Goal: Task Accomplishment & Management: Manage account settings

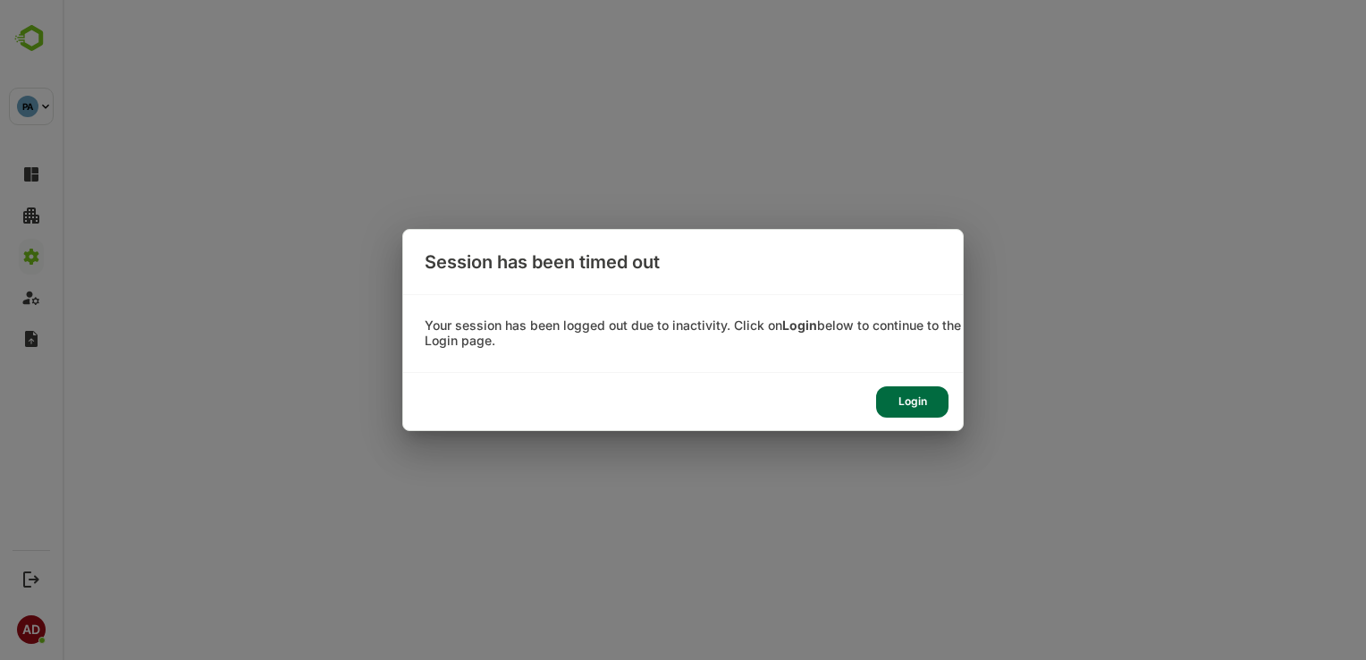
click at [932, 406] on div "Login" at bounding box center [912, 401] width 72 height 31
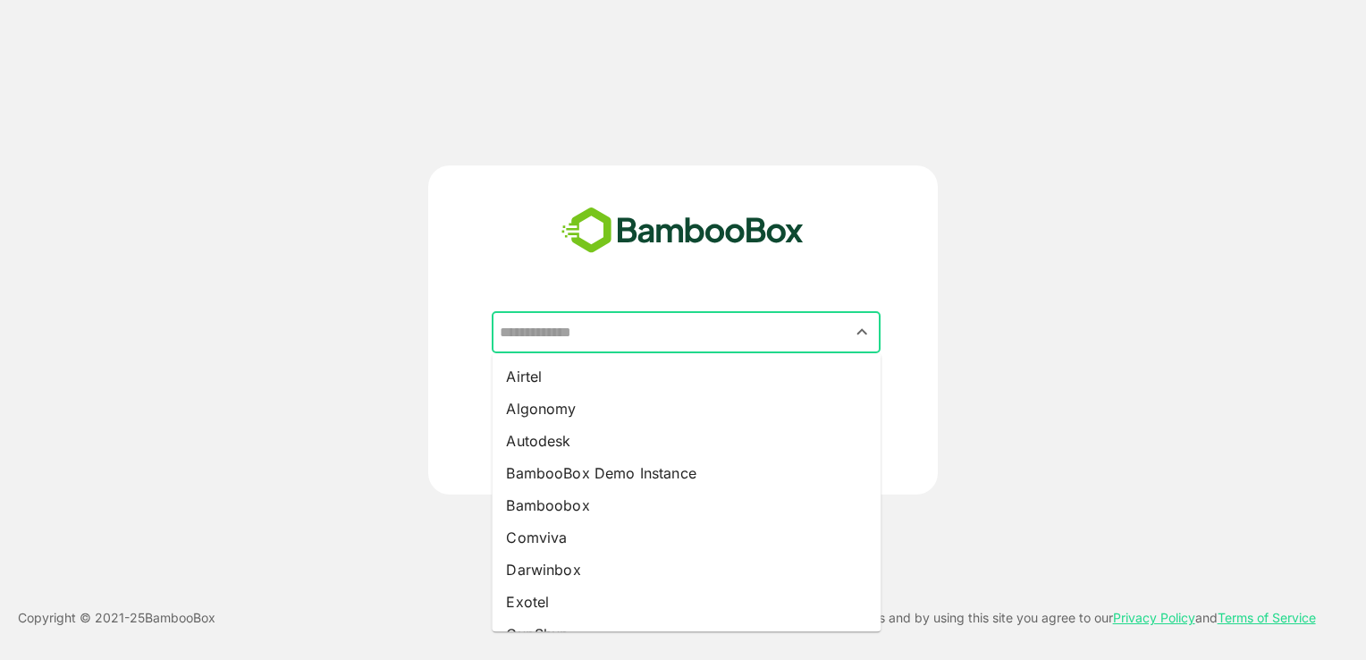
click at [714, 341] on input "text" at bounding box center [686, 333] width 382 height 34
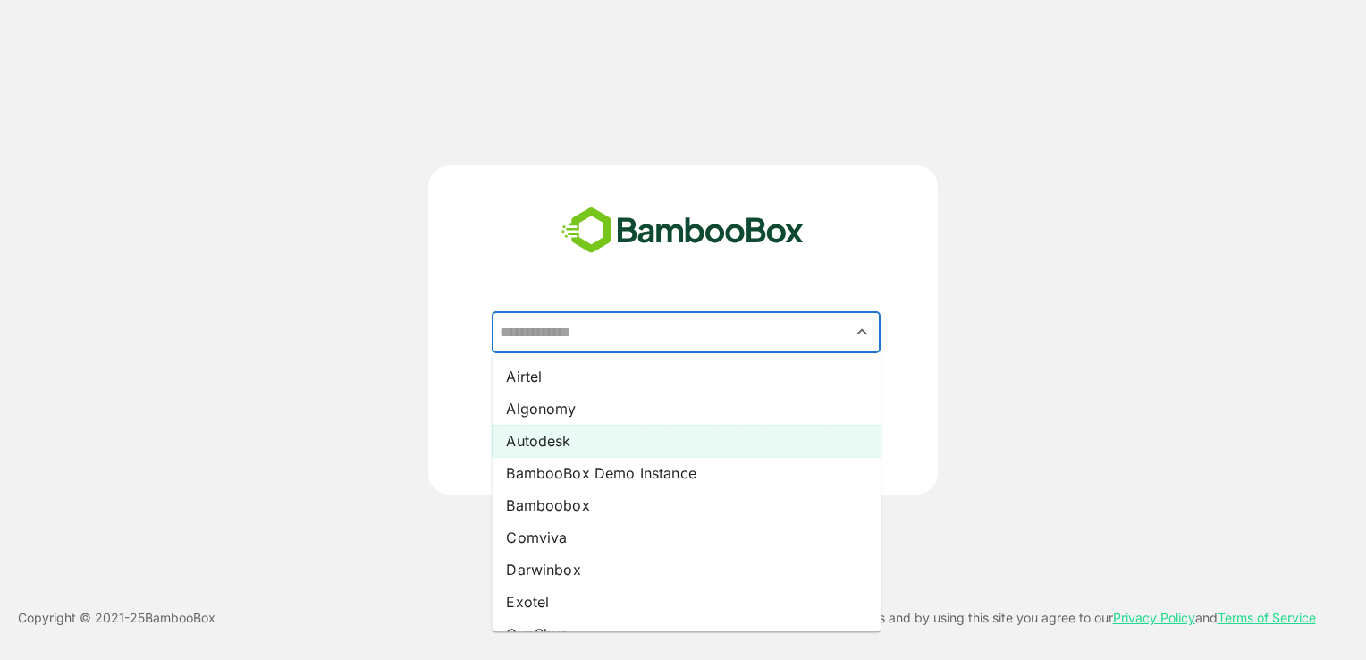
click at [690, 435] on li "Autodesk" at bounding box center [686, 441] width 389 height 32
type input "********"
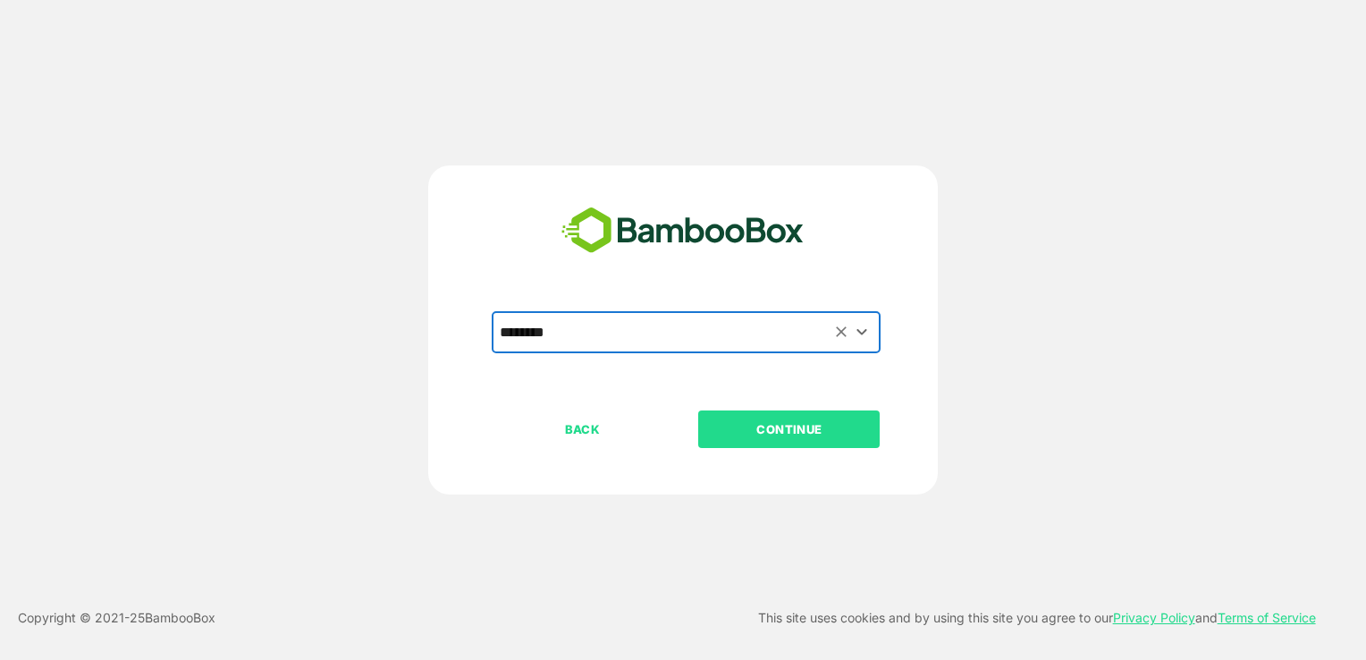
click at [749, 427] on p "CONTINUE" at bounding box center [789, 429] width 179 height 20
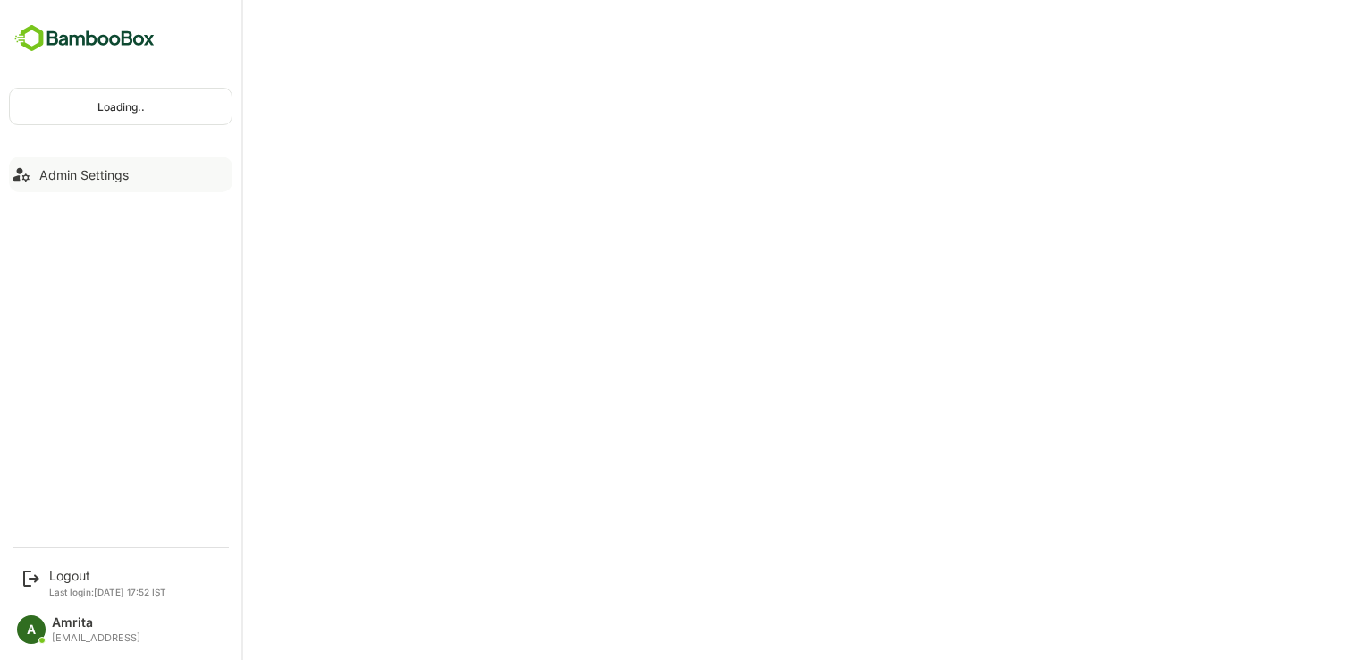
click at [41, 171] on div "Admin Settings" at bounding box center [83, 174] width 89 height 15
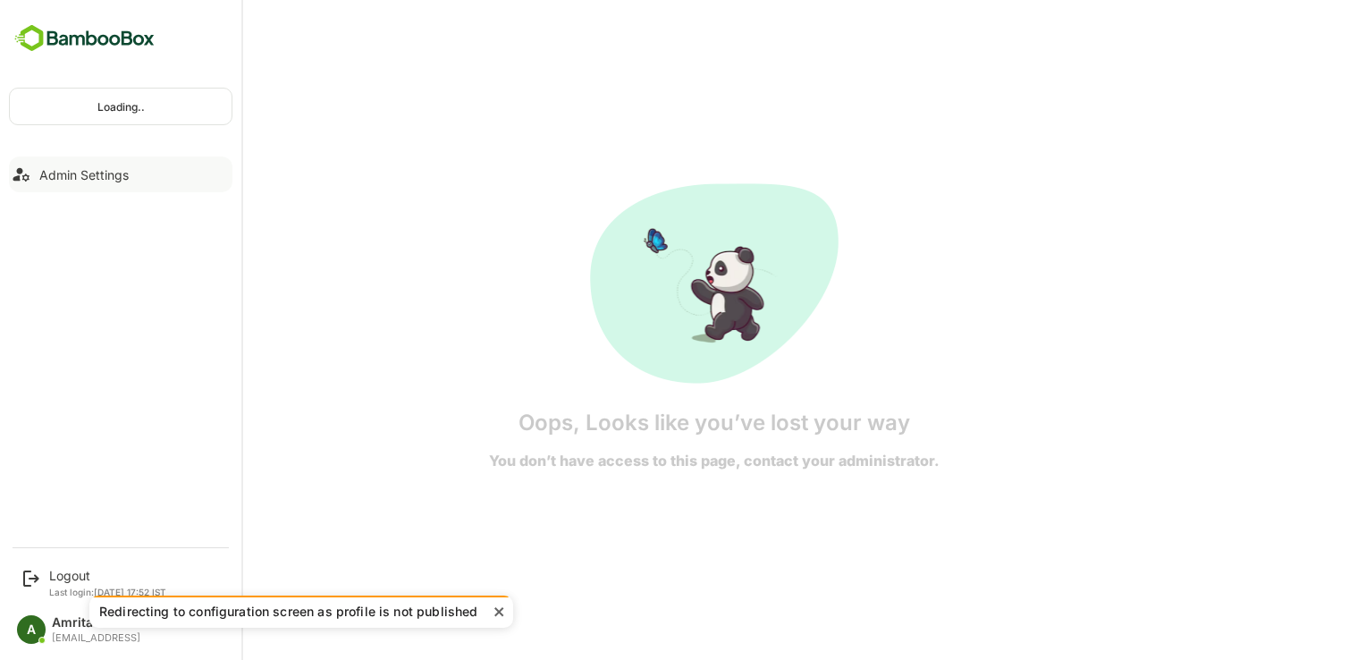
click at [53, 174] on div "Admin Settings" at bounding box center [83, 174] width 89 height 15
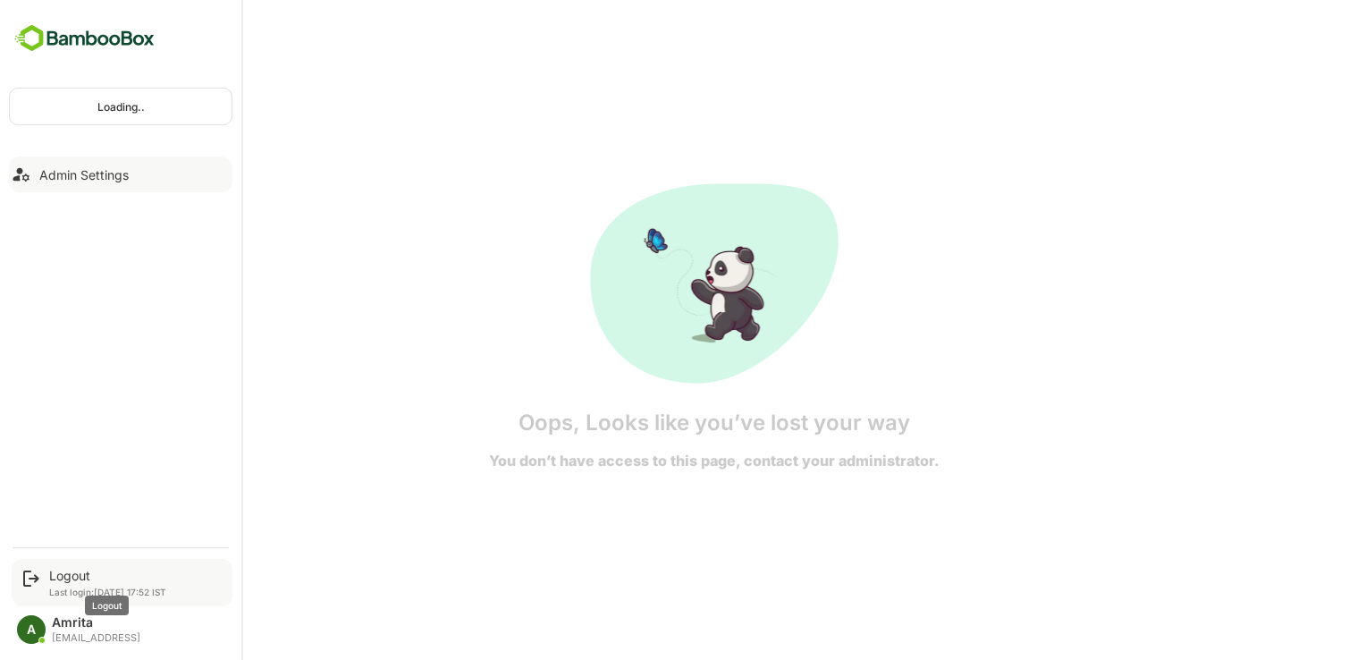
click at [69, 576] on div "Logout" at bounding box center [107, 575] width 117 height 15
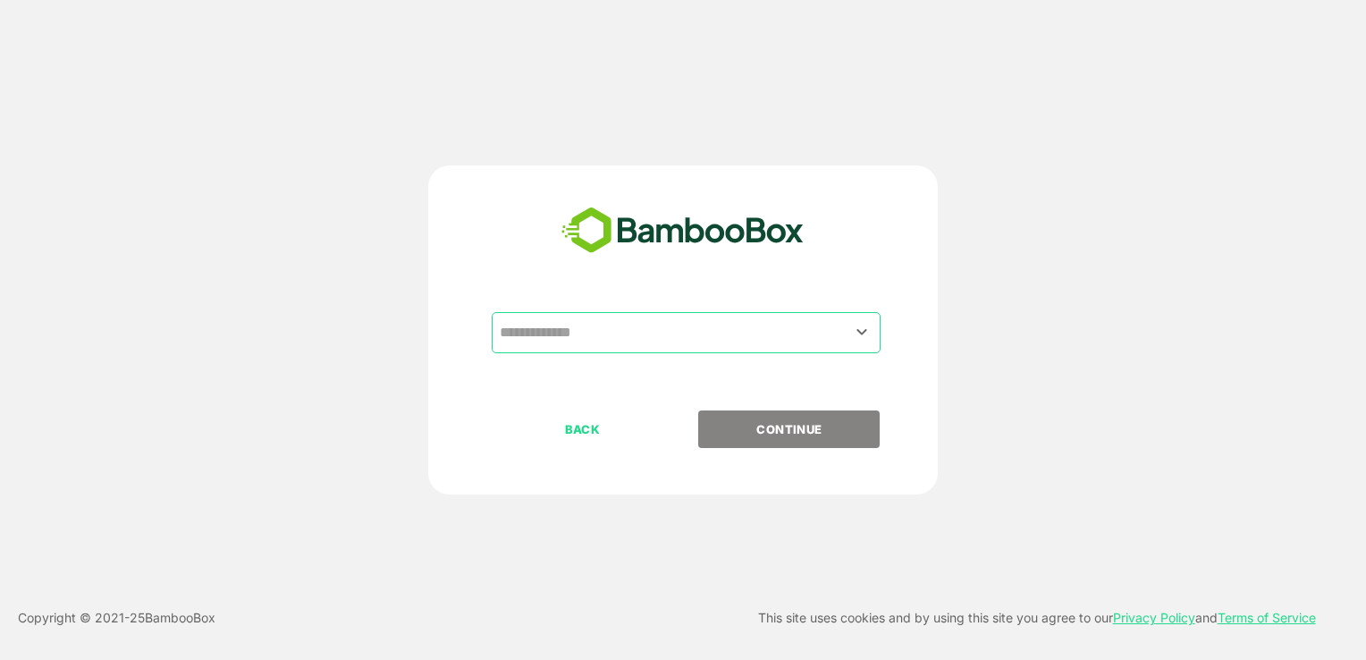
click at [679, 343] on input "text" at bounding box center [686, 333] width 382 height 34
click at [1066, 423] on div "​ BACK CONTINUE" at bounding box center [683, 329] width 1093 height 329
